Goal: Understand process/instructions: Learn how to perform a task or action

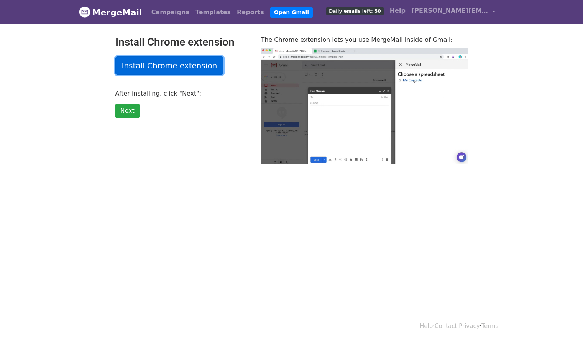
click at [141, 66] on link "Install Chrome extension" at bounding box center [169, 65] width 108 height 18
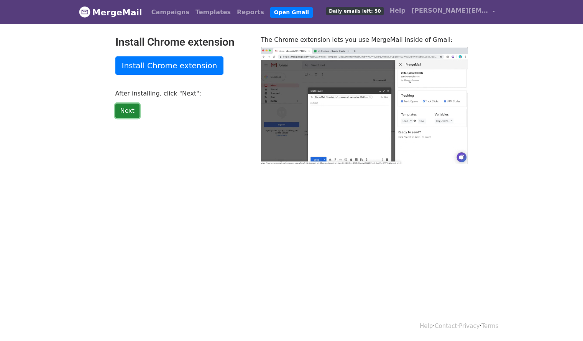
click at [131, 113] on link "Next" at bounding box center [127, 110] width 24 height 15
type input "41.95"
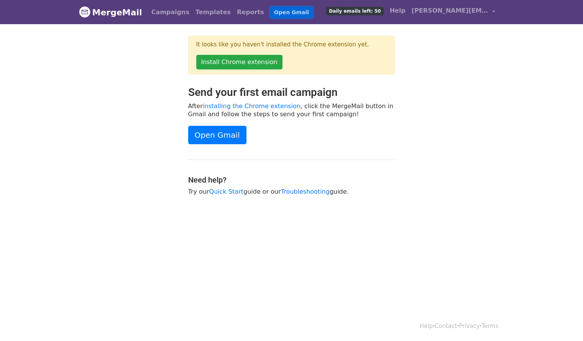
click at [270, 12] on link "Open Gmail" at bounding box center [291, 12] width 43 height 11
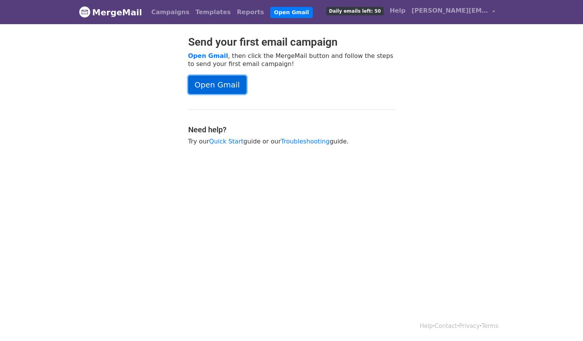
click at [207, 80] on link "Open Gmail" at bounding box center [217, 84] width 58 height 18
